Goal: Task Accomplishment & Management: Manage account settings

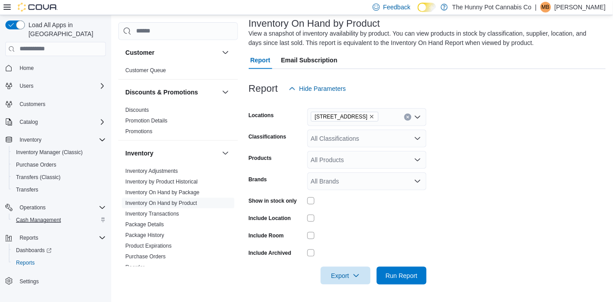
scroll to position [54, 0]
click at [37, 216] on span "Cash Management" at bounding box center [38, 219] width 45 height 7
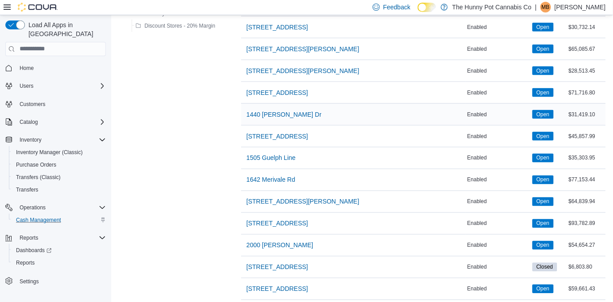
scroll to position [188, 0]
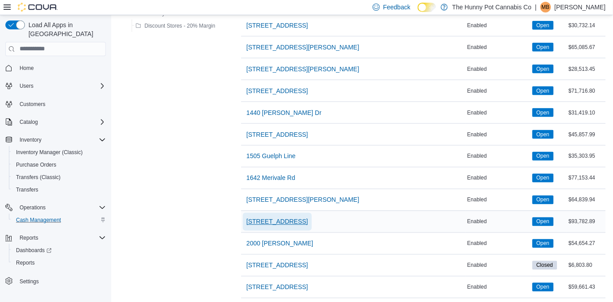
click at [277, 217] on span "[STREET_ADDRESS]" at bounding box center [276, 221] width 61 height 9
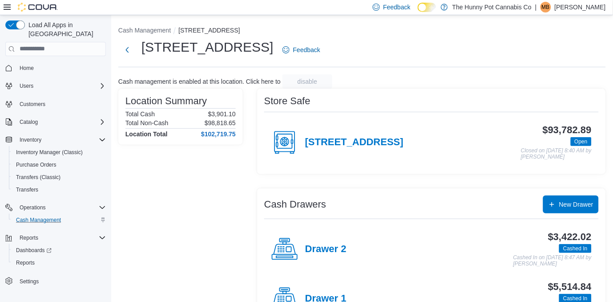
scroll to position [75, 0]
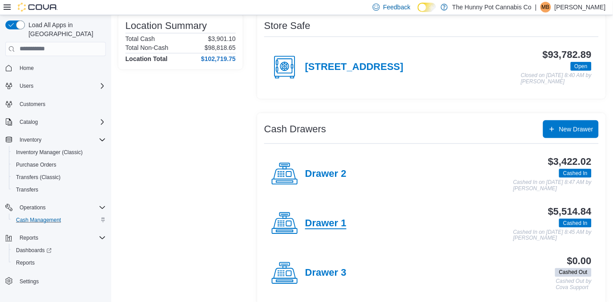
click at [329, 218] on h4 "Drawer 1" at bounding box center [325, 224] width 41 height 12
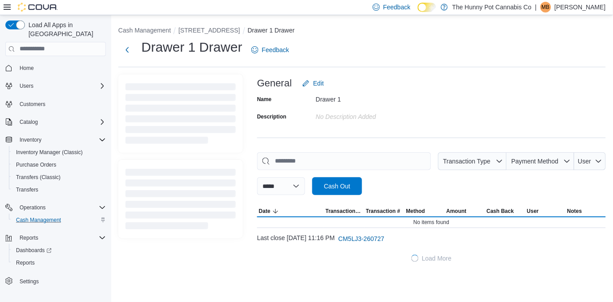
click at [453, 96] on div "Name Drawer 1 Description No Description added" at bounding box center [431, 107] width 349 height 31
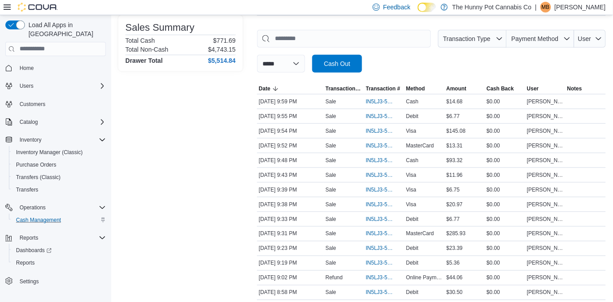
scroll to position [124, 0]
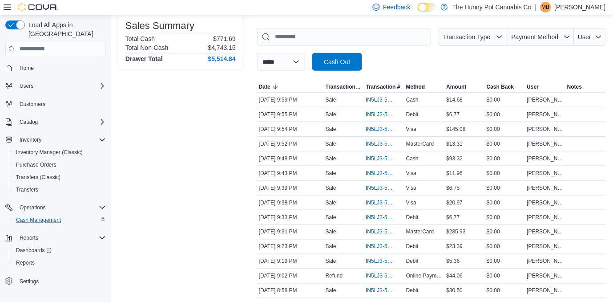
click at [419, 67] on div "**********" at bounding box center [431, 49] width 349 height 43
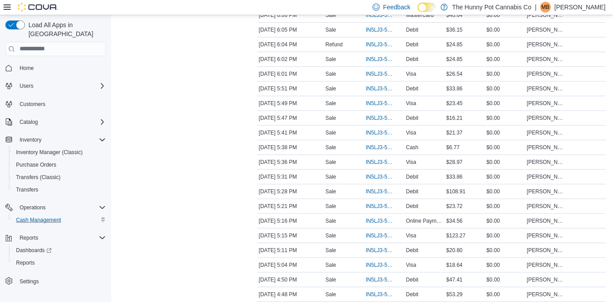
scroll to position [1428, 0]
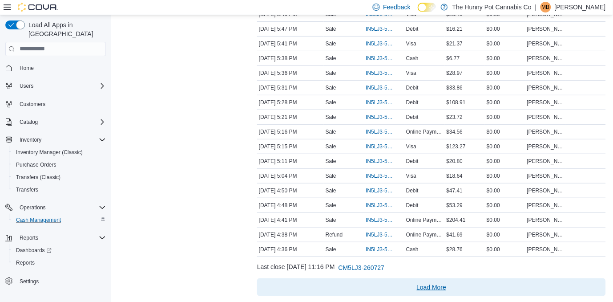
click at [431, 286] on span "Load More" at bounding box center [432, 287] width 30 height 9
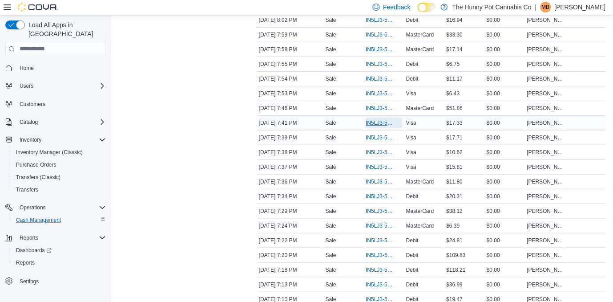
click at [376, 121] on span "IN5LJ3-5752752" at bounding box center [380, 122] width 28 height 7
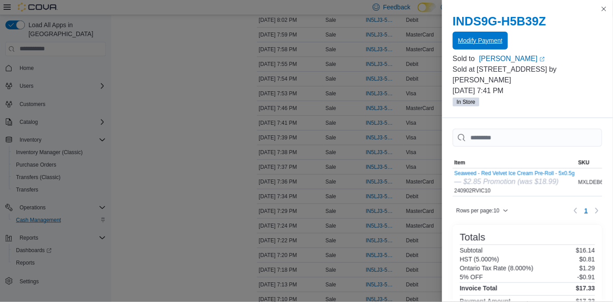
click at [477, 34] on span "Modify Payment" at bounding box center [480, 41] width 44 height 18
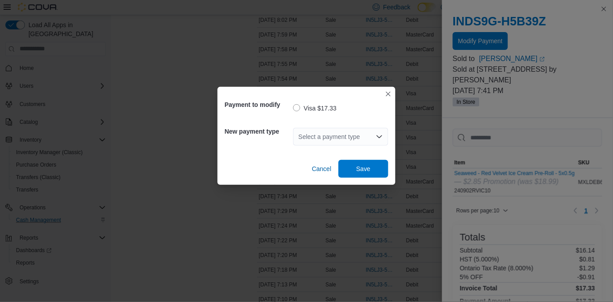
click at [377, 133] on icon "Open list of options" at bounding box center [379, 136] width 7 height 7
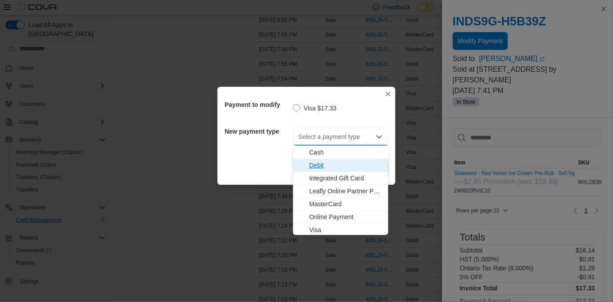
click at [350, 167] on span "Debit" at bounding box center [346, 165] width 74 height 9
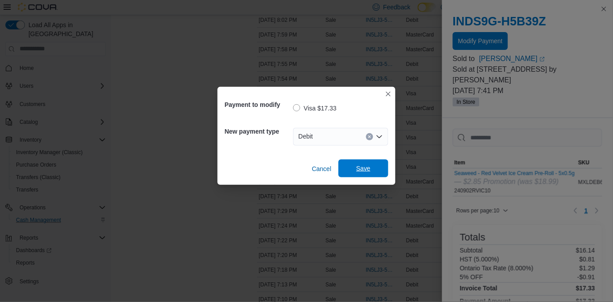
click at [356, 168] on span "Save" at bounding box center [363, 168] width 39 height 18
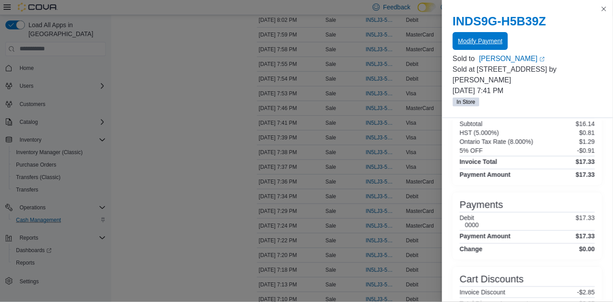
scroll to position [151, 0]
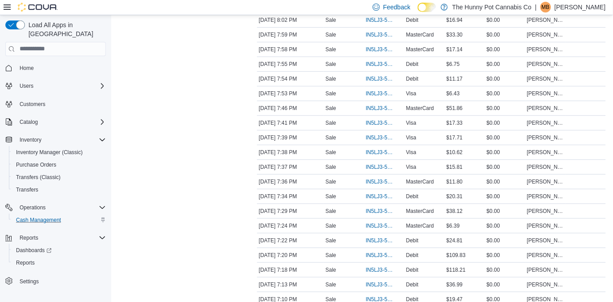
click at [375, 149] on span "IN5LJ3-5749230" at bounding box center [380, 152] width 28 height 7
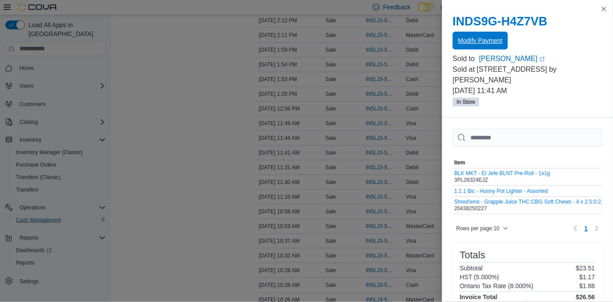
click at [476, 36] on span "Modify Payment" at bounding box center [480, 41] width 44 height 18
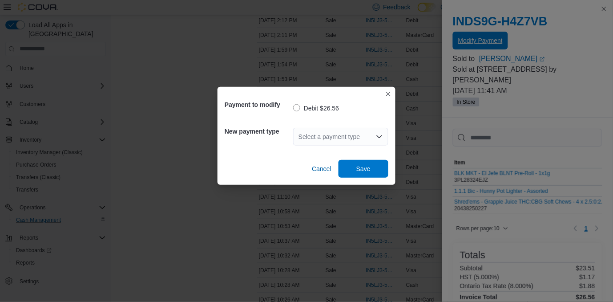
click at [476, 36] on div "Payment to modify Debit $26.56 New payment type Select a payment type Cancel Sa…" at bounding box center [306, 151] width 613 height 302
click at [367, 134] on div "Select a payment type" at bounding box center [340, 137] width 95 height 18
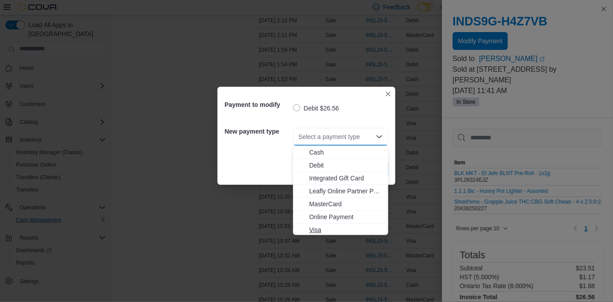
click at [345, 231] on span "Visa" at bounding box center [346, 229] width 74 height 9
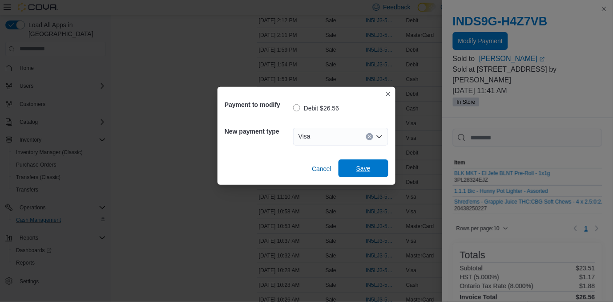
click at [358, 166] on span "Save" at bounding box center [363, 168] width 14 height 9
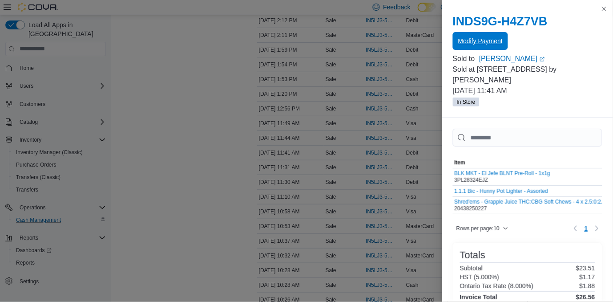
scroll to position [100, 0]
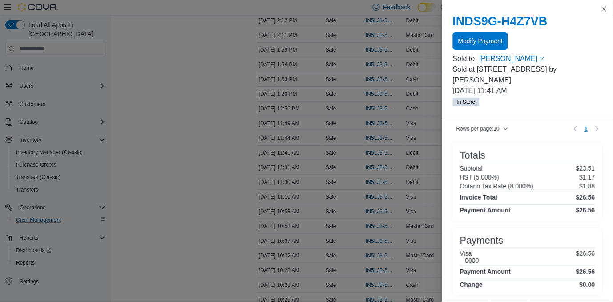
drag, startPoint x: 131, startPoint y: 154, endPoint x: 141, endPoint y: 151, distance: 9.6
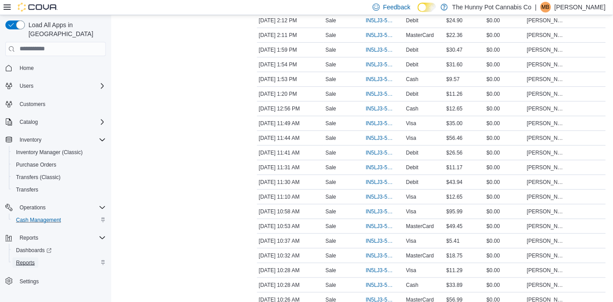
click at [18, 259] on span "Reports" at bounding box center [25, 262] width 19 height 7
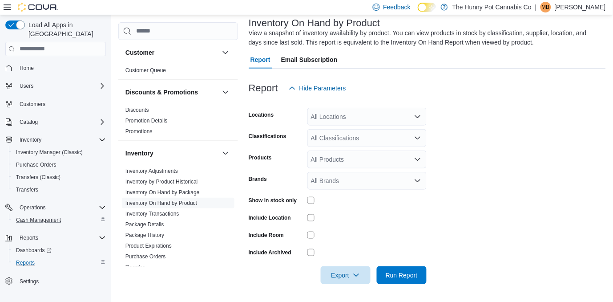
scroll to position [29, 0]
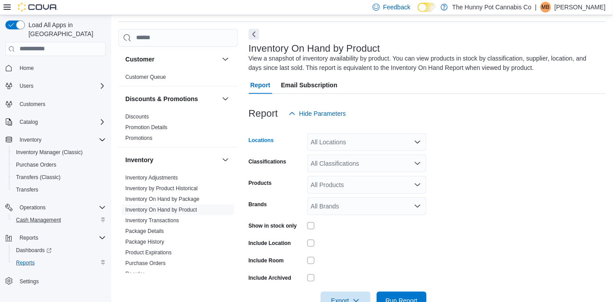
click at [362, 141] on div "All Locations" at bounding box center [366, 142] width 119 height 18
type input "***"
click at [371, 156] on div "[STREET_ADDRESS]" at bounding box center [367, 157] width 109 height 9
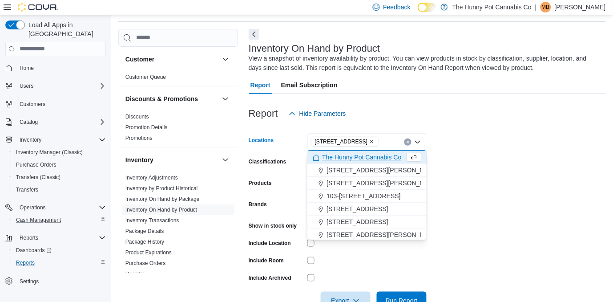
click at [475, 171] on form "Locations [STREET_ADDRESS] Selected. [STREET_ADDRESS] Press Backspace to delete…" at bounding box center [427, 215] width 357 height 187
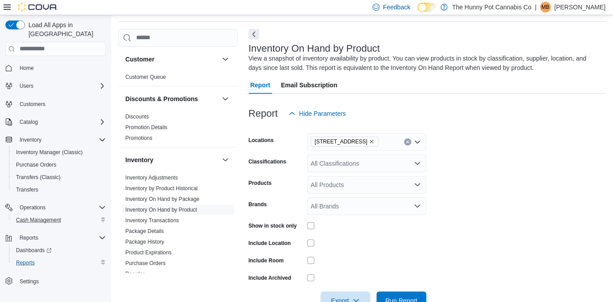
scroll to position [54, 0]
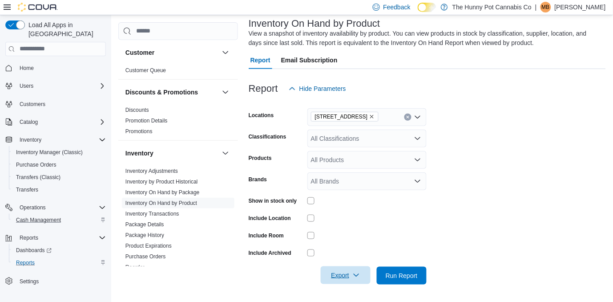
click at [351, 279] on span "Export" at bounding box center [345, 275] width 39 height 18
click at [347, 223] on span "Export to Excel" at bounding box center [347, 221] width 40 height 7
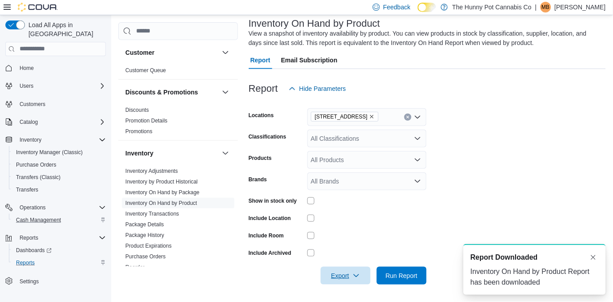
scroll to position [0, 0]
